Goal: Information Seeking & Learning: Find specific fact

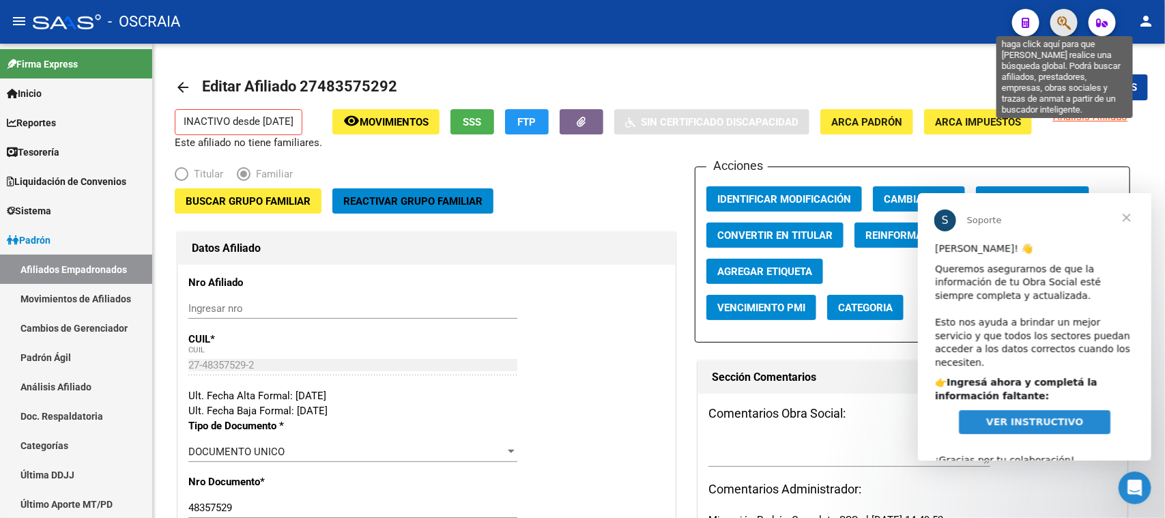
click at [1061, 21] on icon "button" at bounding box center [1064, 23] width 14 height 16
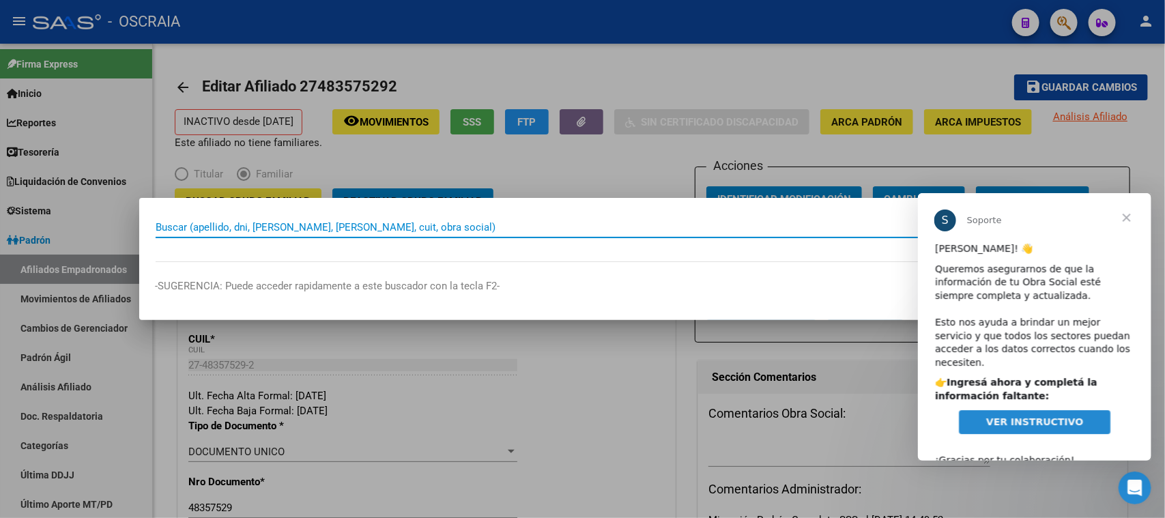
paste input "26561543"
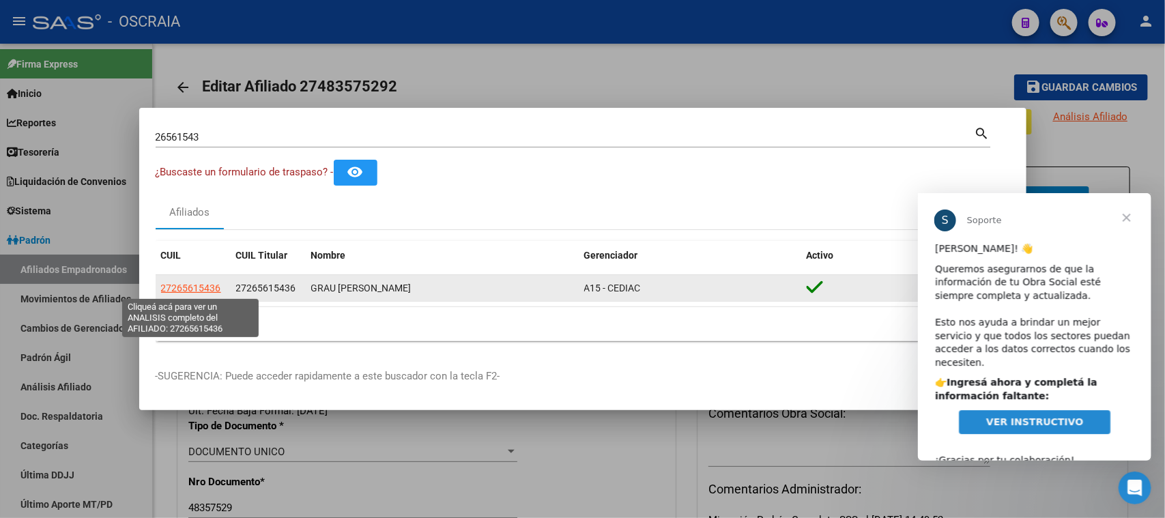
click at [176, 282] on span "27265615436" at bounding box center [191, 287] width 60 height 11
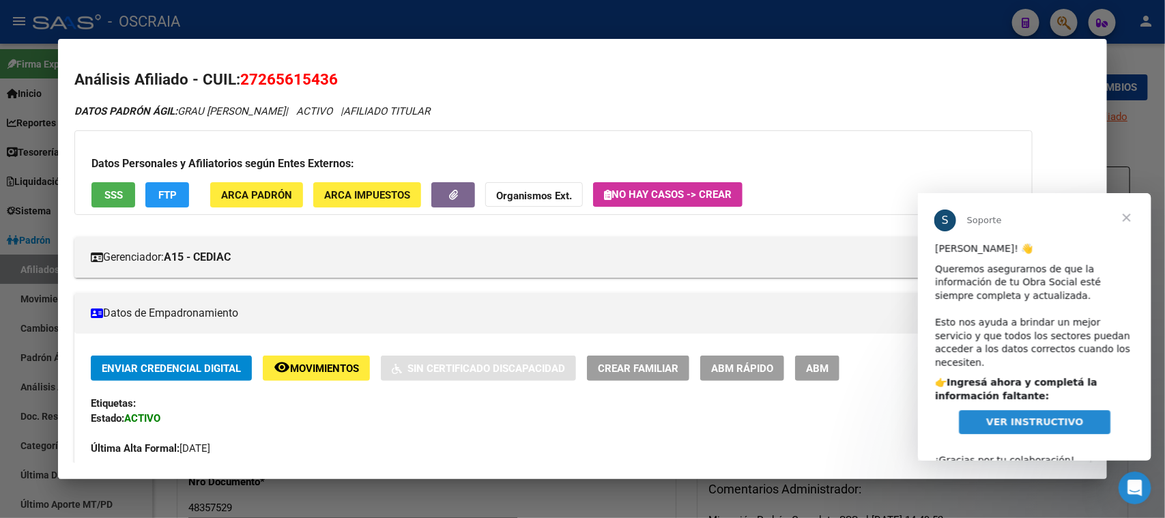
click at [1123, 218] on span "Cerrar" at bounding box center [1125, 216] width 49 height 49
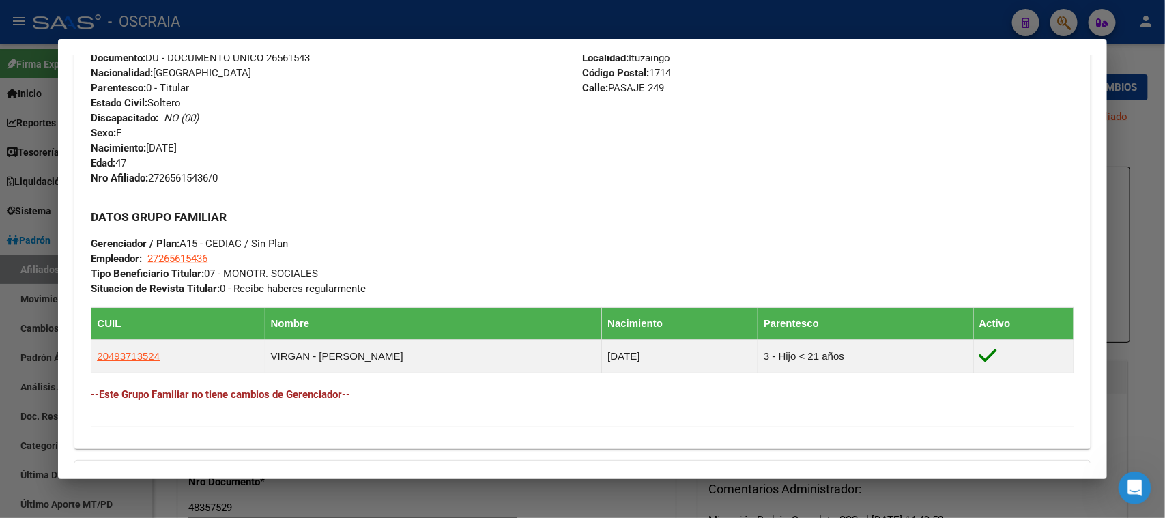
scroll to position [675, 0]
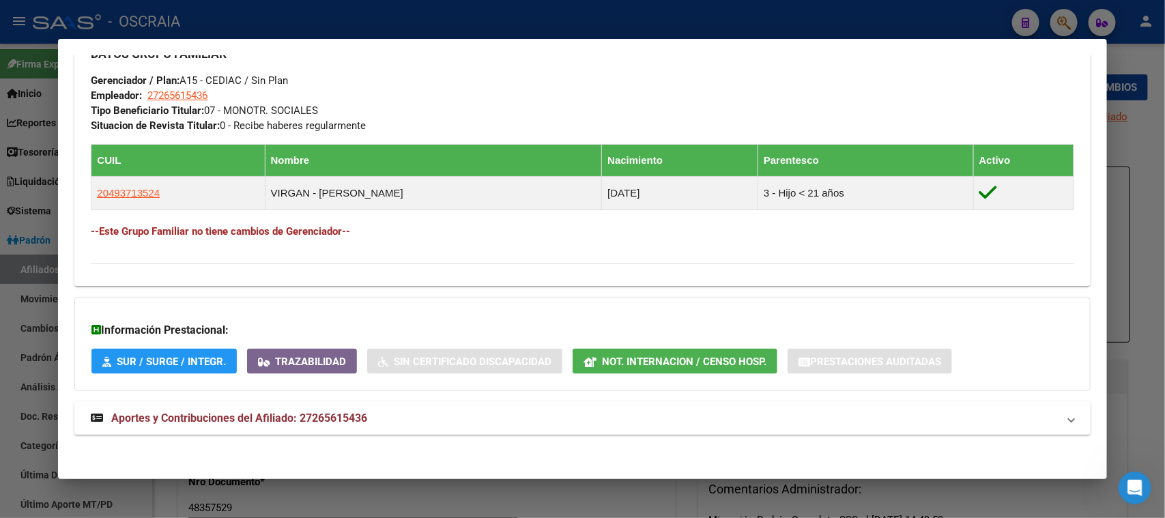
click at [508, 418] on mat-panel-title "Aportes y Contribuciones del Afiliado: 27265615436" at bounding box center [574, 418] width 966 height 16
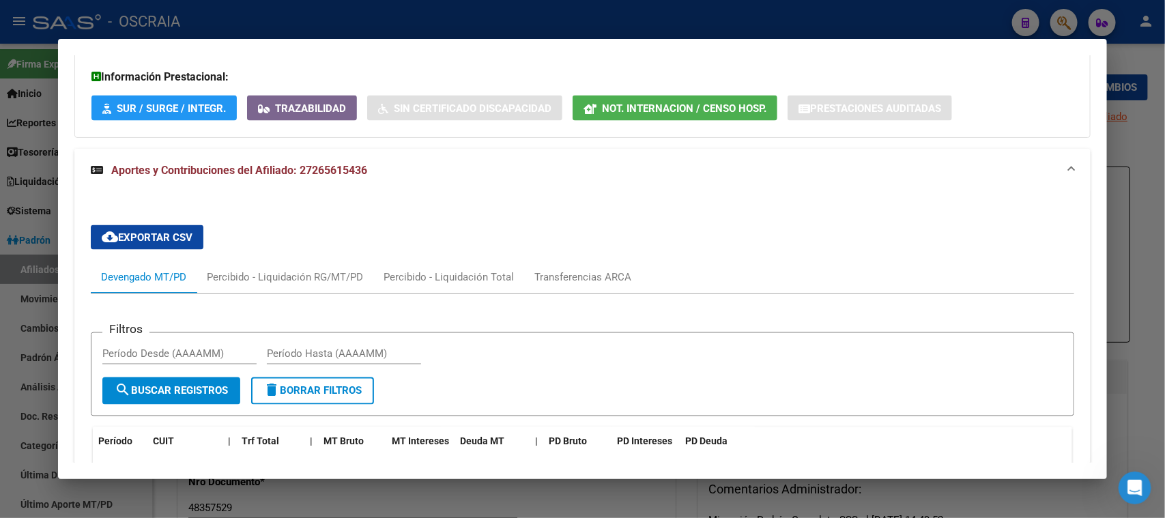
scroll to position [840, 0]
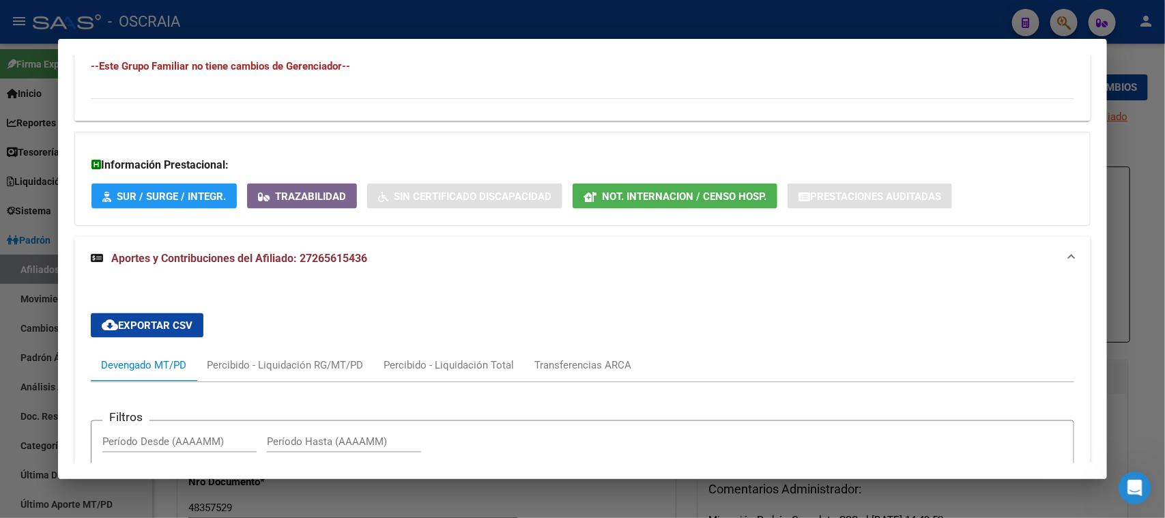
click at [678, 199] on span "Not. Internacion / Censo Hosp." at bounding box center [684, 196] width 164 height 12
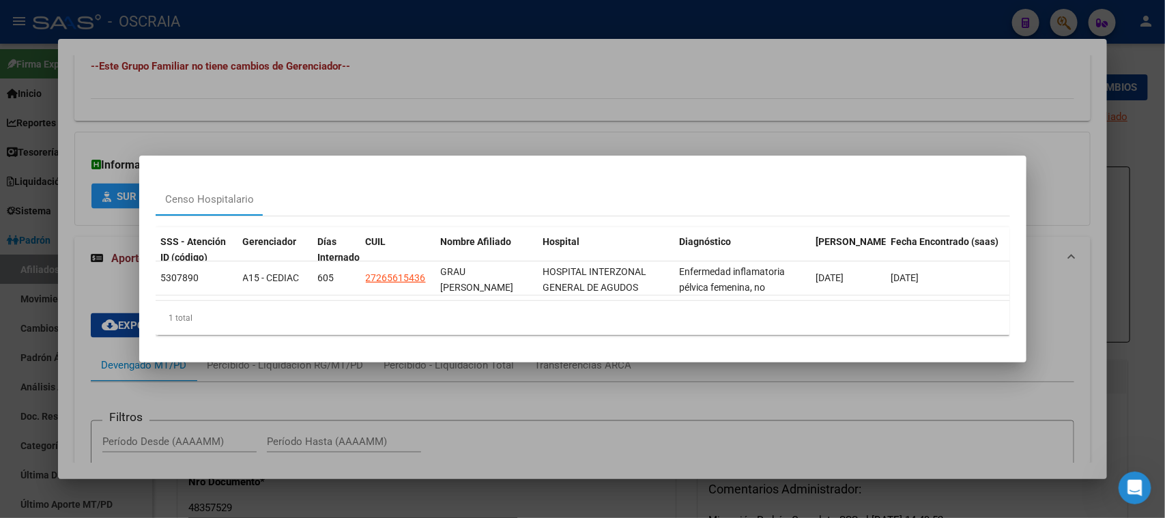
click at [659, 123] on div at bounding box center [582, 259] width 1165 height 518
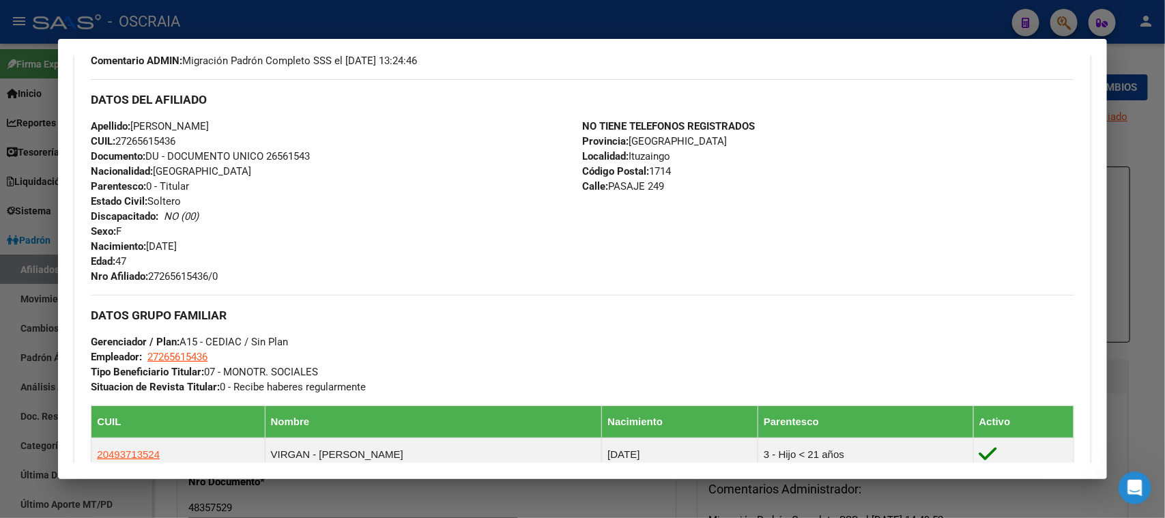
scroll to position [0, 0]
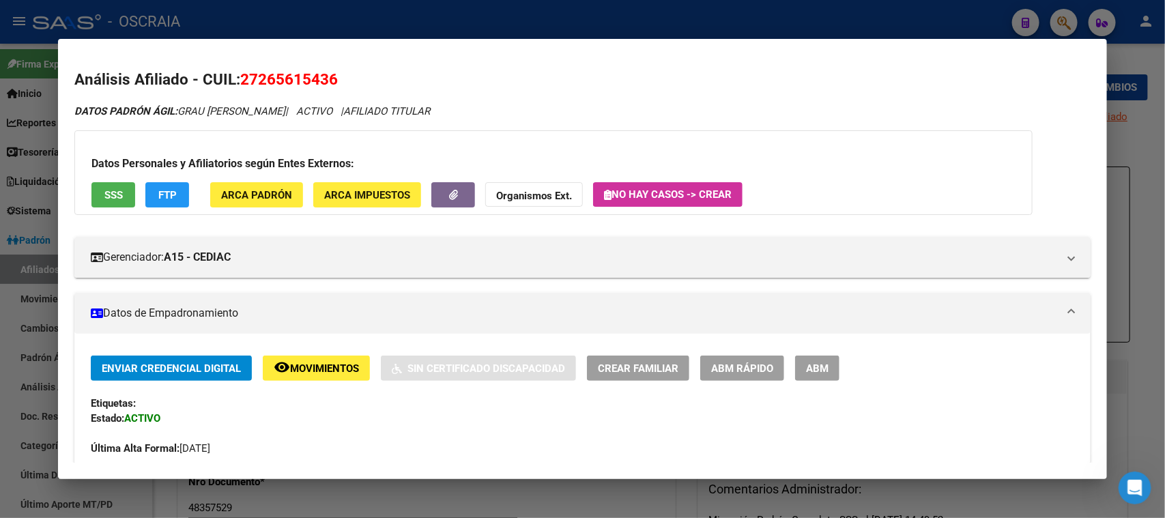
click at [280, 80] on span "27265615436" at bounding box center [289, 79] width 98 height 18
copy span "27265615436"
click at [312, 39] on mat-dialog-container "Análisis Afiliado - CUIL: 27265615436 DATOS PADRÓN ÁGIL: GRAU [PERSON_NAME] | A…" at bounding box center [582, 259] width 1048 height 440
click at [306, 8] on div at bounding box center [582, 259] width 1165 height 518
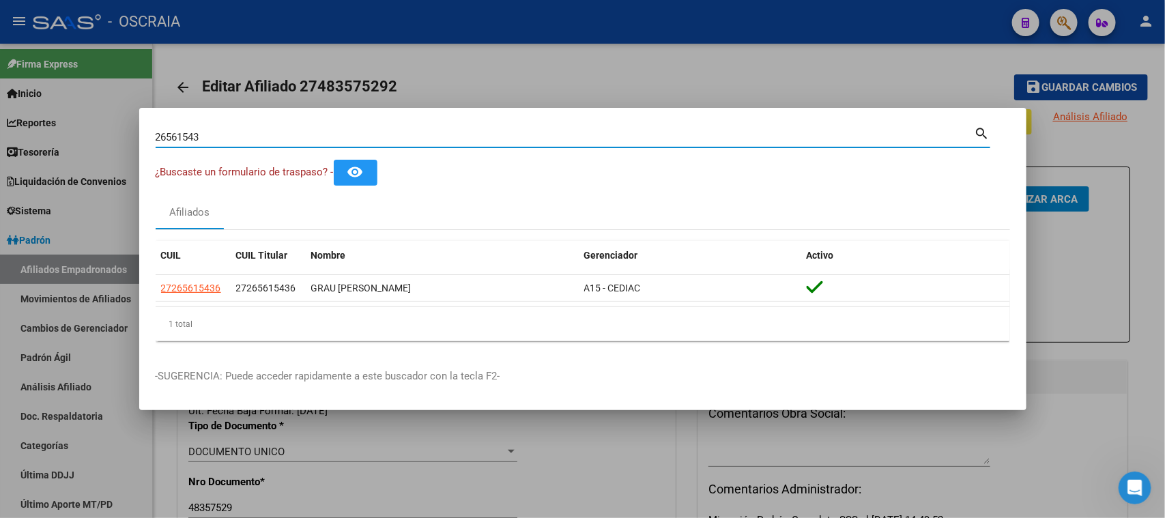
drag, startPoint x: 277, startPoint y: 138, endPoint x: 0, endPoint y: 142, distance: 277.0
click at [0, 142] on div "26561543 Buscar (apellido, dni, cuil, nro traspaso, cuit, obra social) search ¿…" at bounding box center [582, 259] width 1165 height 518
paste input "7-26561543-6"
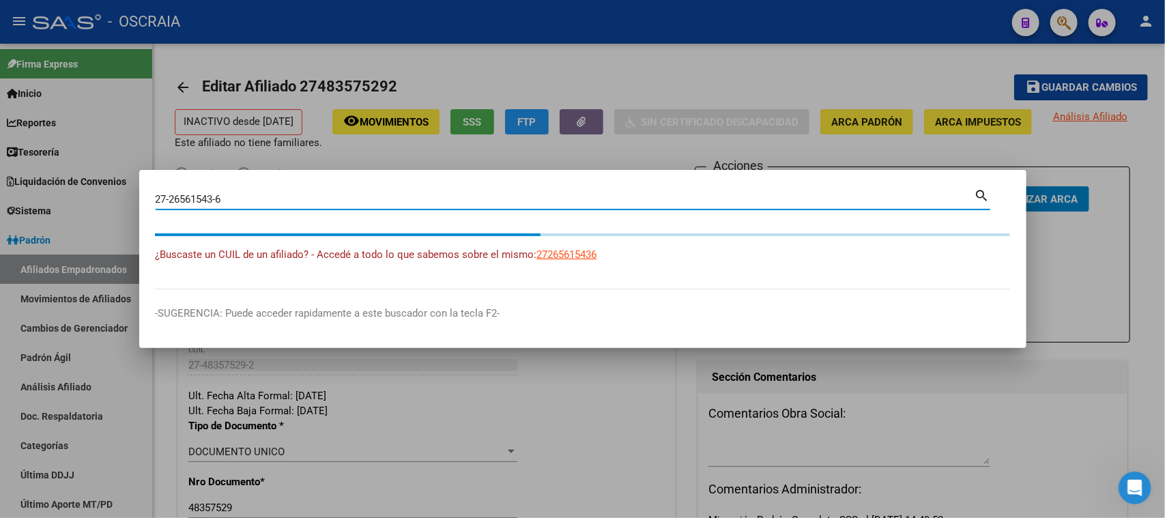
type input "27265615436"
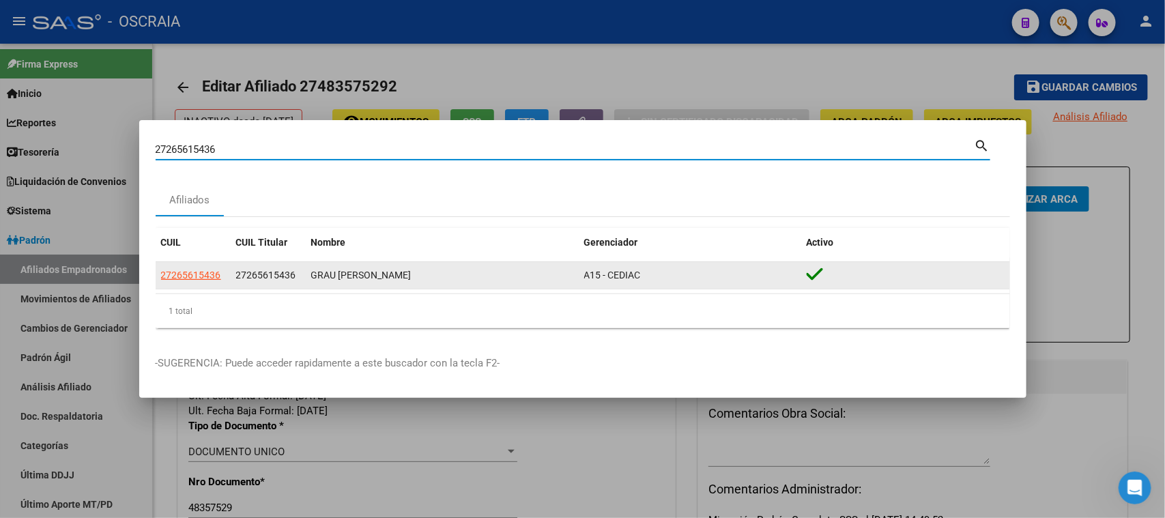
click at [203, 268] on app-link-go-to "27265615436" at bounding box center [191, 275] width 60 height 16
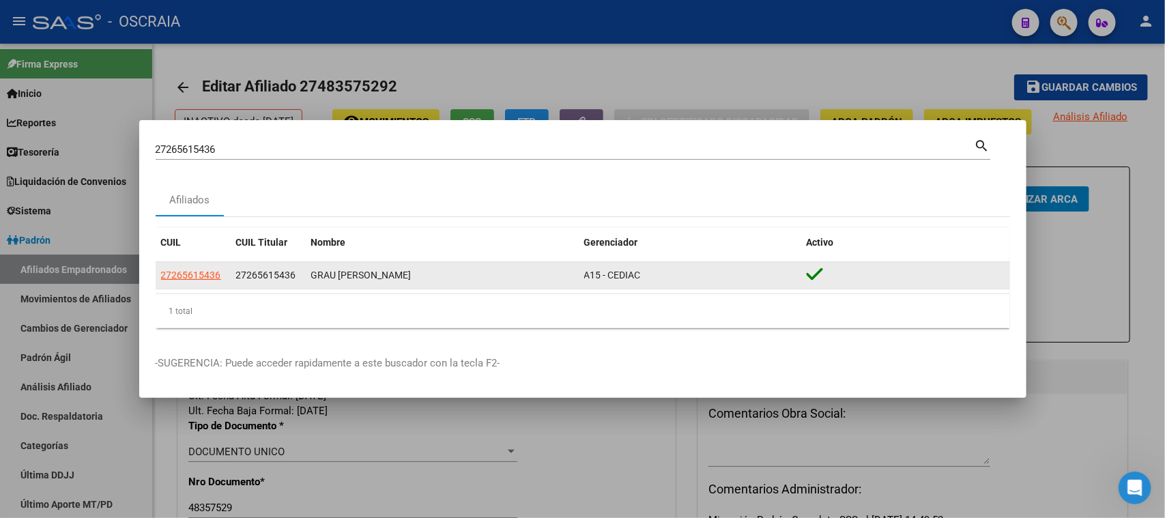
click at [198, 282] on app-link-go-to "27265615436" at bounding box center [191, 275] width 60 height 16
click at [191, 271] on span "27265615436" at bounding box center [191, 274] width 60 height 11
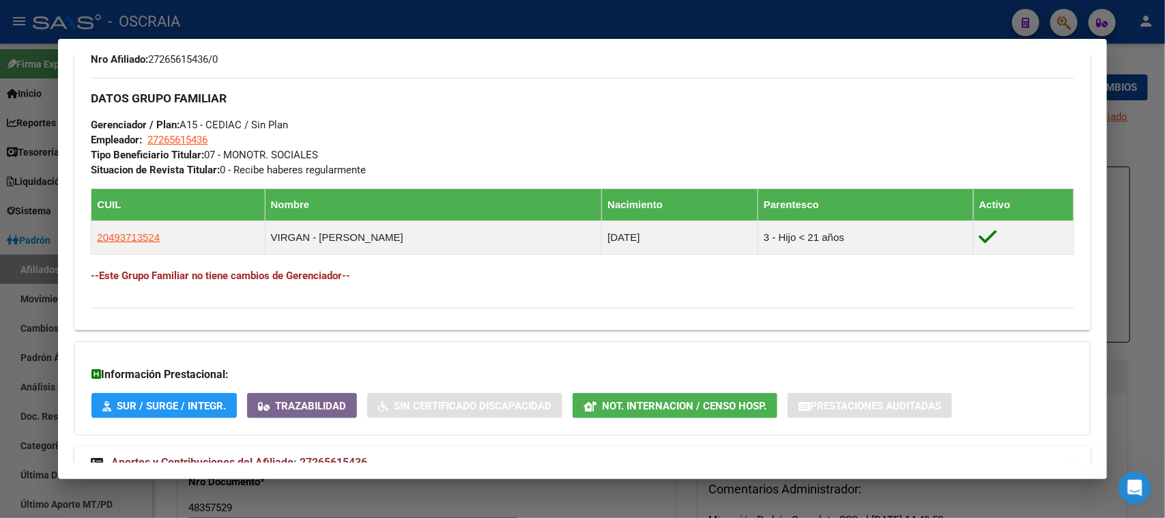
scroll to position [675, 0]
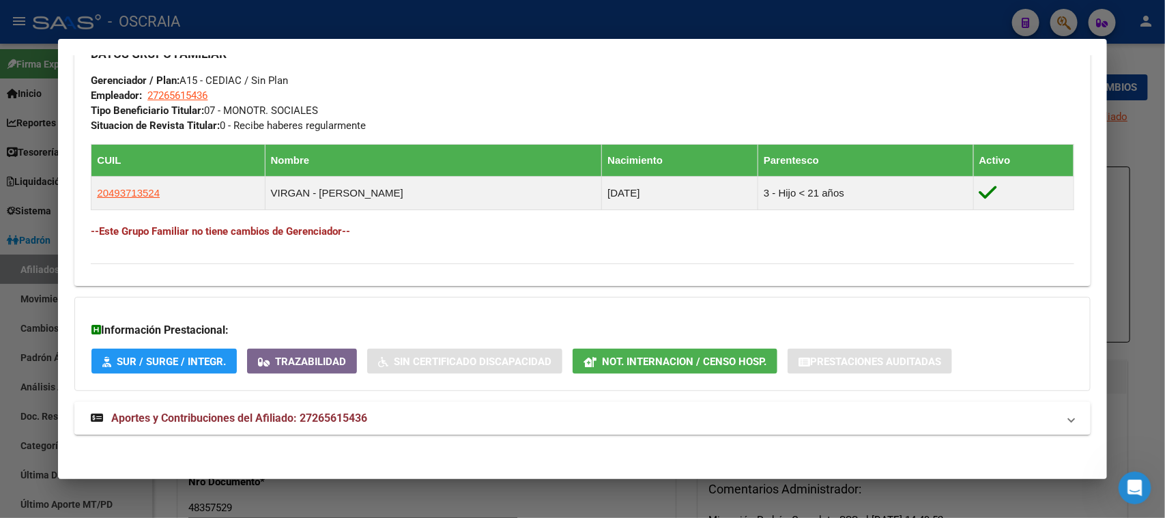
click at [317, 410] on strong "Aportes y Contribuciones del Afiliado: 27265615436" at bounding box center [229, 418] width 276 height 16
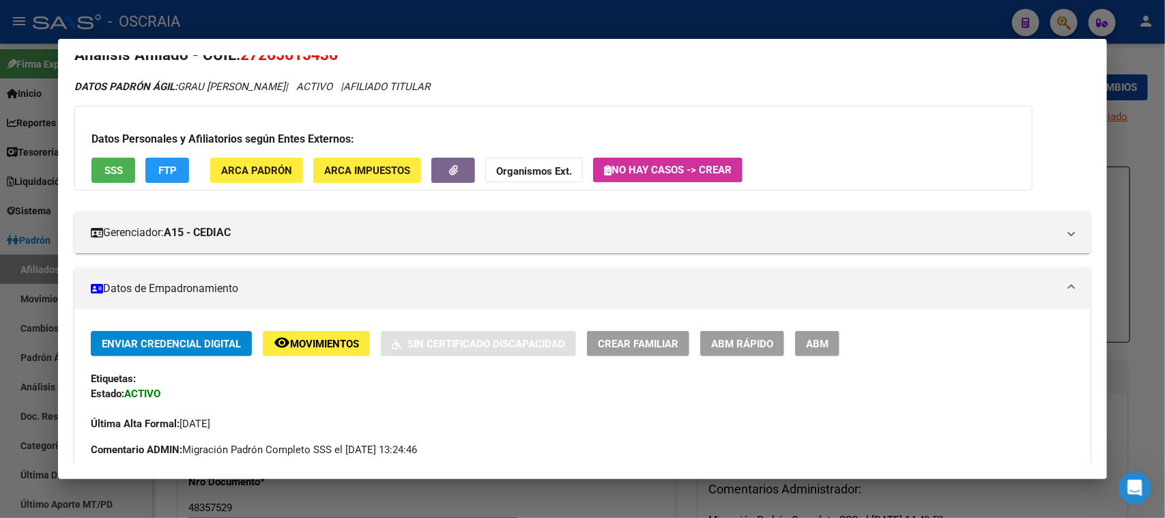
scroll to position [0, 0]
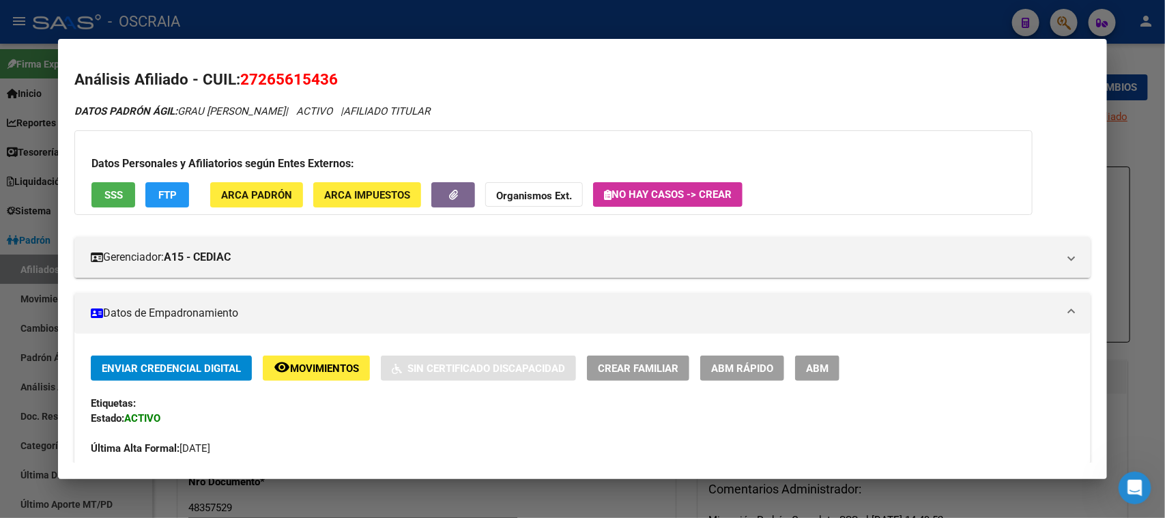
click at [289, 60] on mat-dialog-content "Análisis Afiliado - CUIL: 27265615436 DATOS PADRÓN ÁGIL: GRAU [PERSON_NAME] | A…" at bounding box center [582, 258] width 1048 height 407
click at [285, 76] on span "27265615436" at bounding box center [289, 79] width 98 height 18
copy span "27265615436"
